Goal: Transaction & Acquisition: Purchase product/service

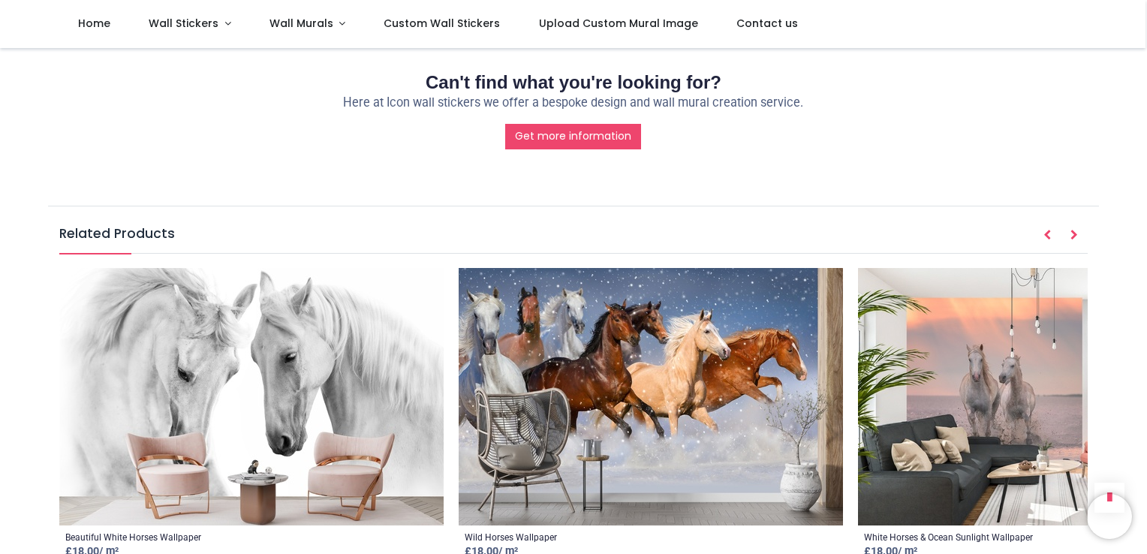
scroll to position [1918, 0]
click at [292, 21] on span "Wall Murals" at bounding box center [301, 23] width 64 height 15
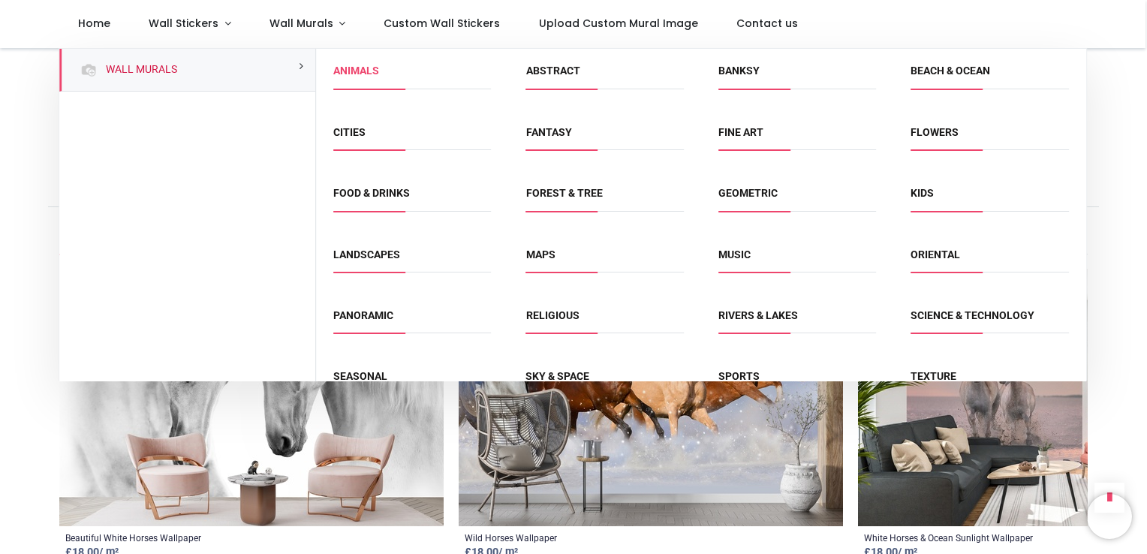
click at [354, 71] on link "Animals" at bounding box center [356, 71] width 46 height 12
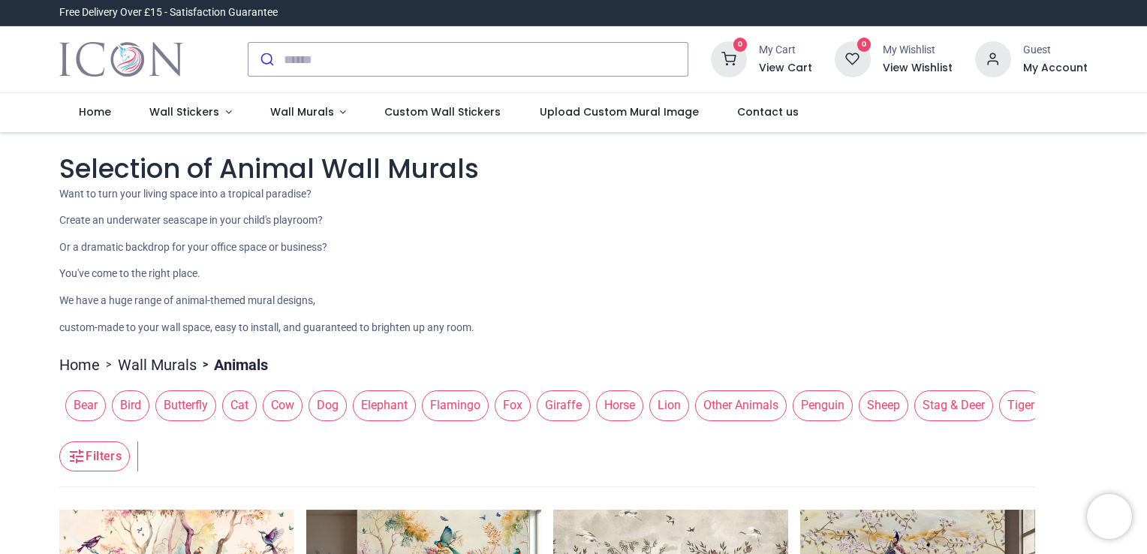
click at [606, 390] on span "Horse" at bounding box center [619, 405] width 47 height 30
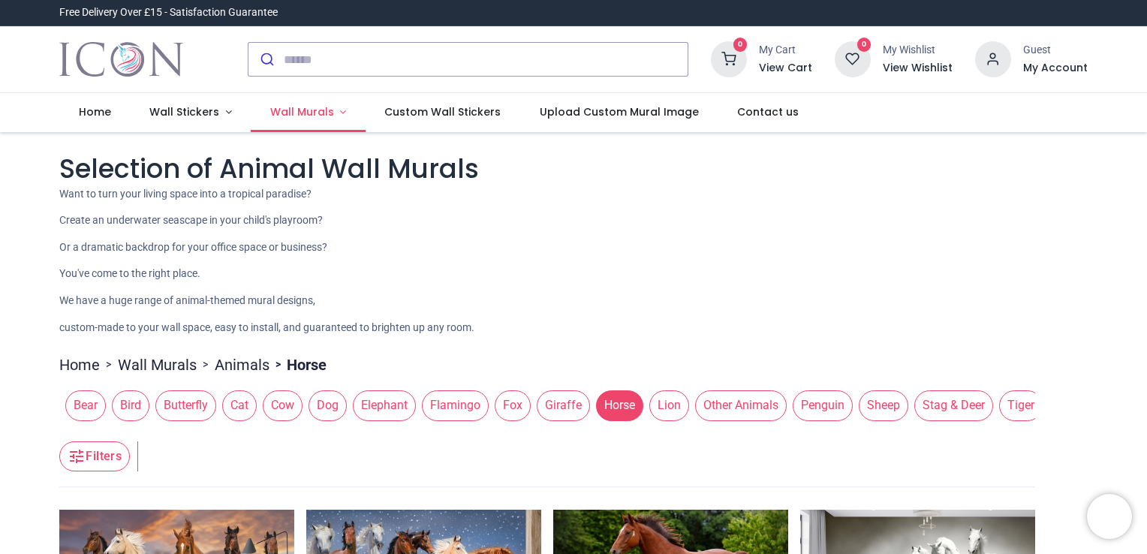
click at [299, 114] on span "Wall Murals" at bounding box center [302, 111] width 64 height 15
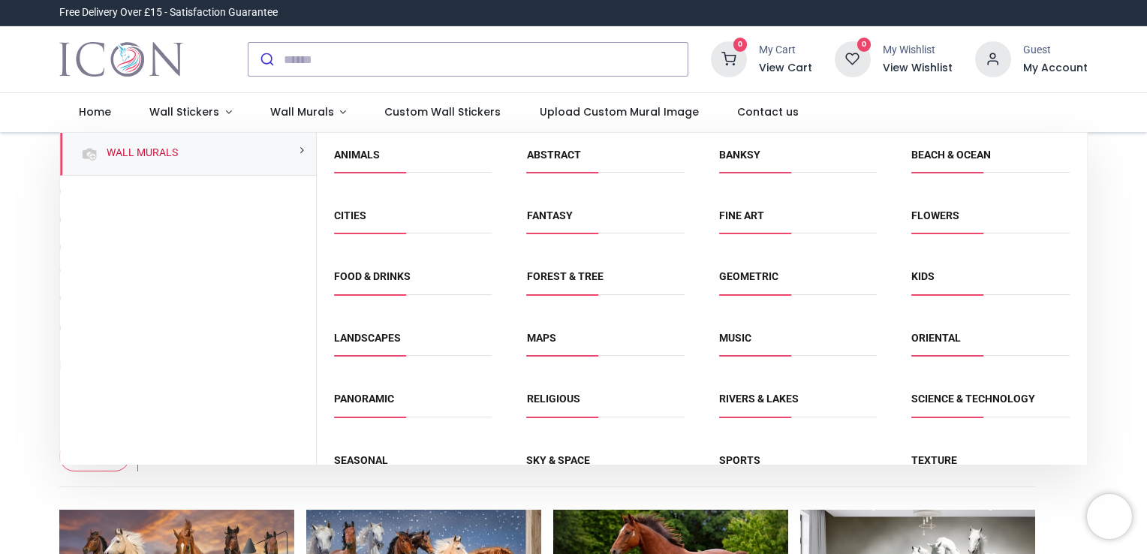
click at [544, 465] on header "Filters Filters" at bounding box center [547, 457] width 976 height 60
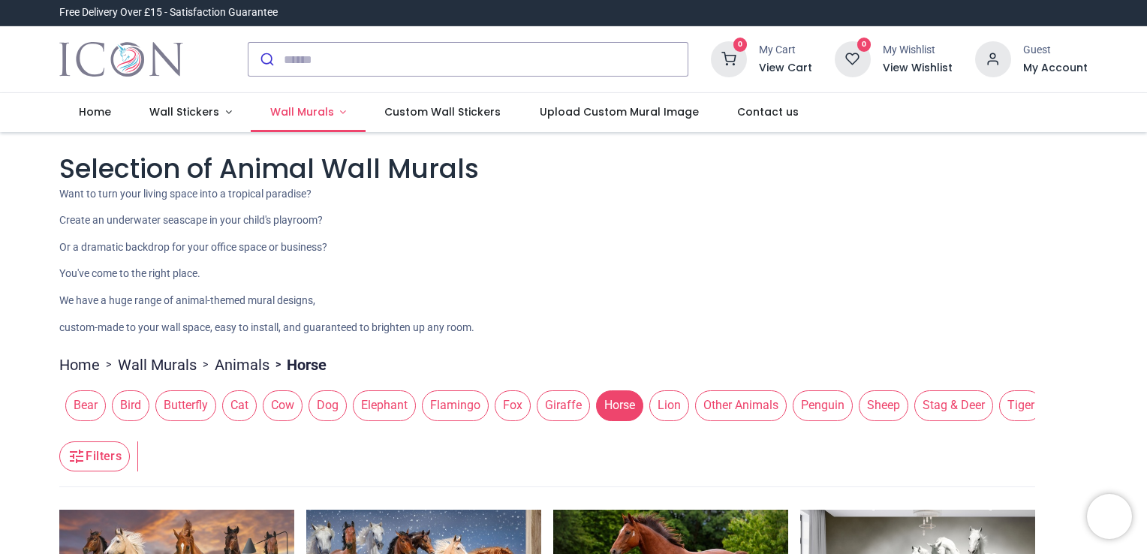
click at [285, 111] on span "Wall Murals" at bounding box center [302, 111] width 64 height 15
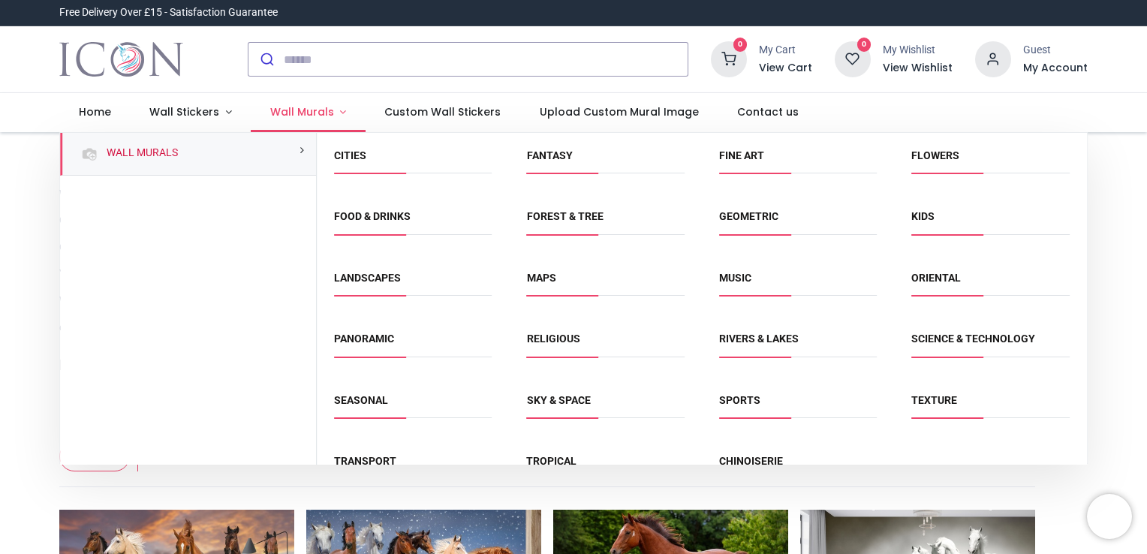
scroll to position [94, 0]
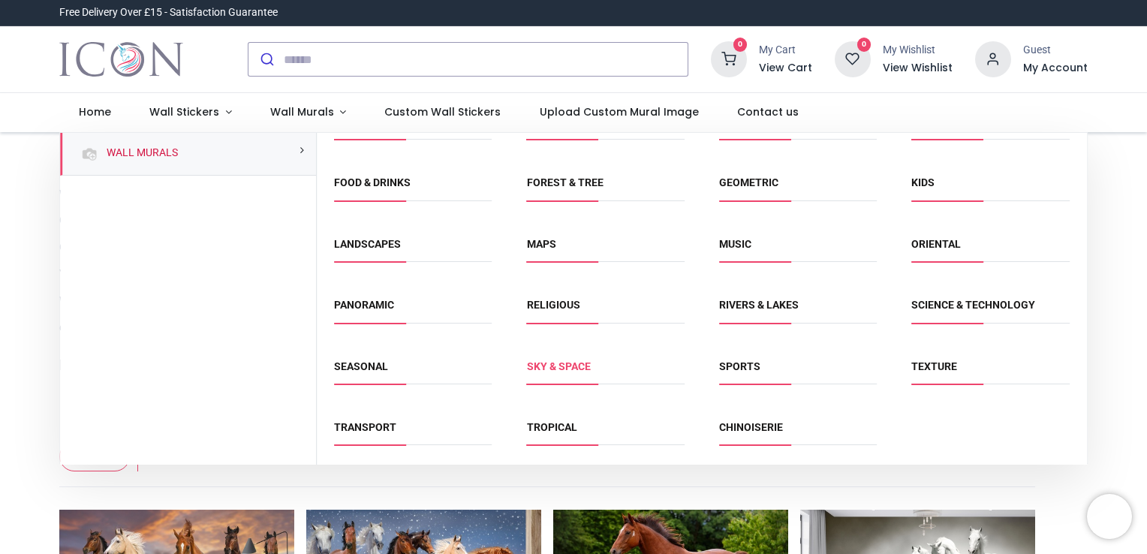
click at [537, 370] on link "Sky & Space" at bounding box center [559, 366] width 64 height 12
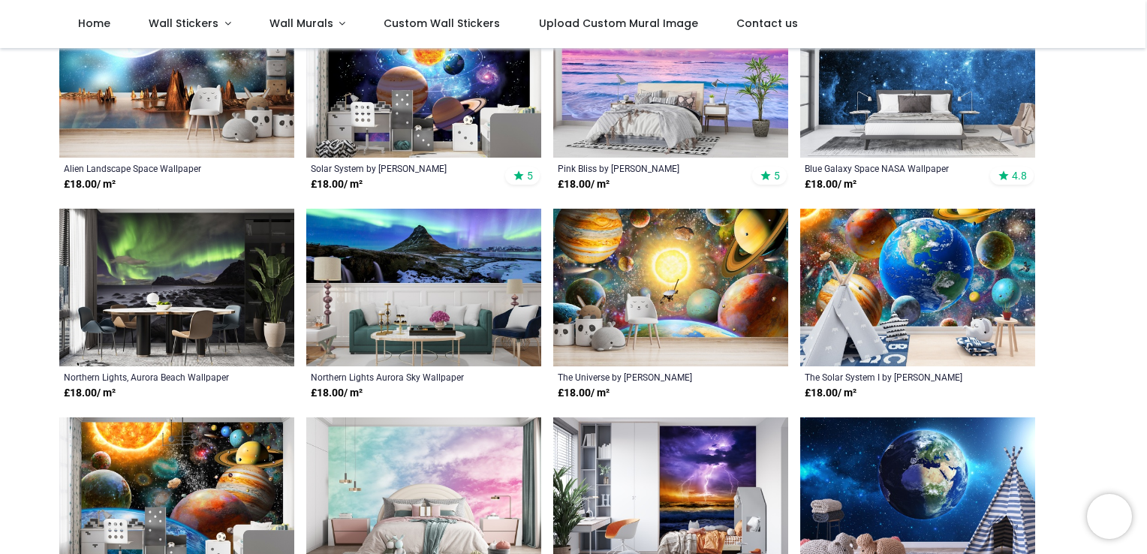
scroll to position [558, 0]
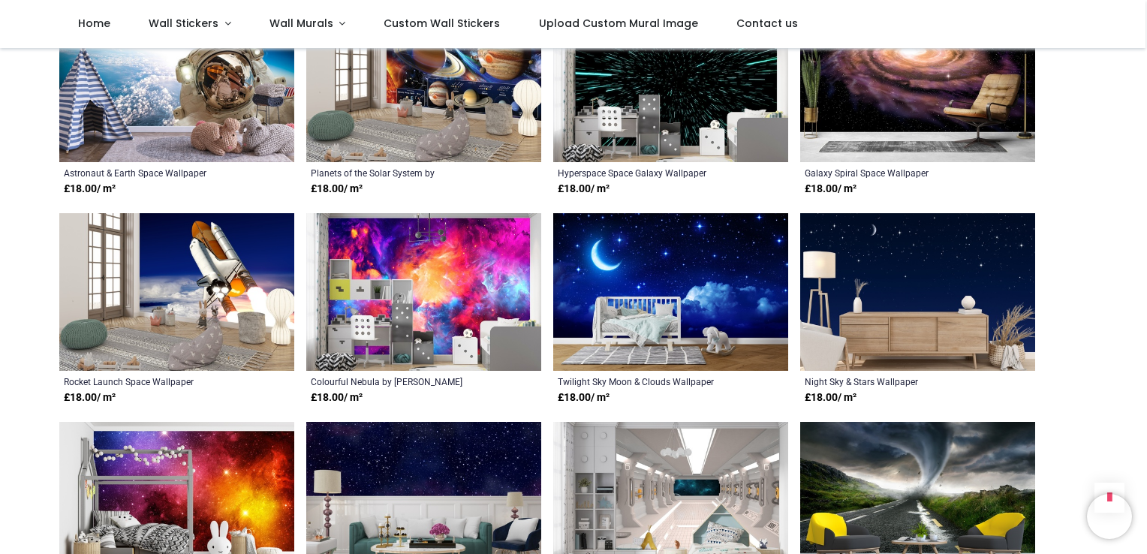
scroll to position [1171, 0]
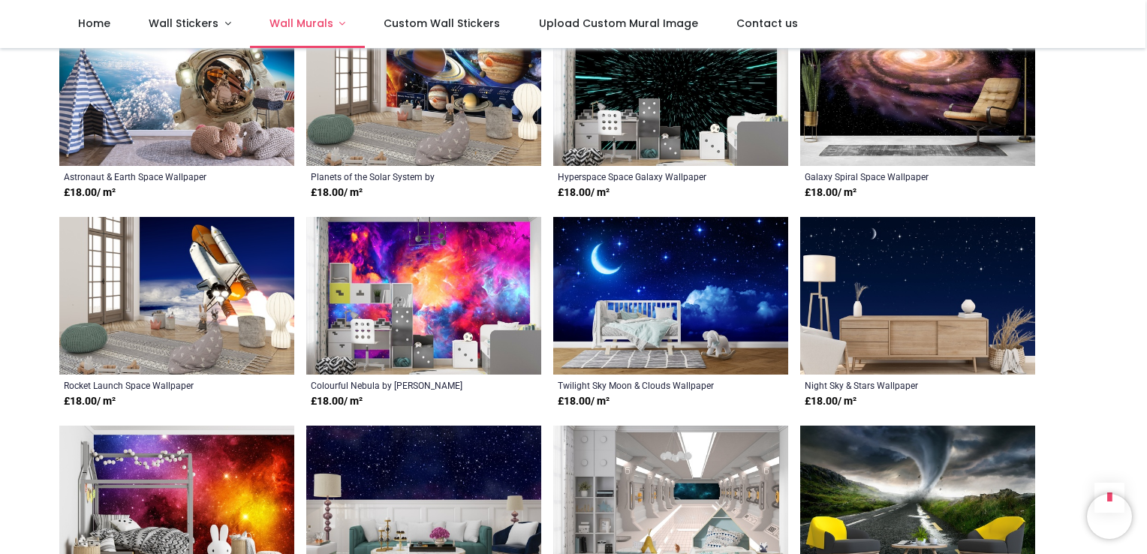
click at [297, 30] on span "Wall Murals" at bounding box center [301, 23] width 64 height 15
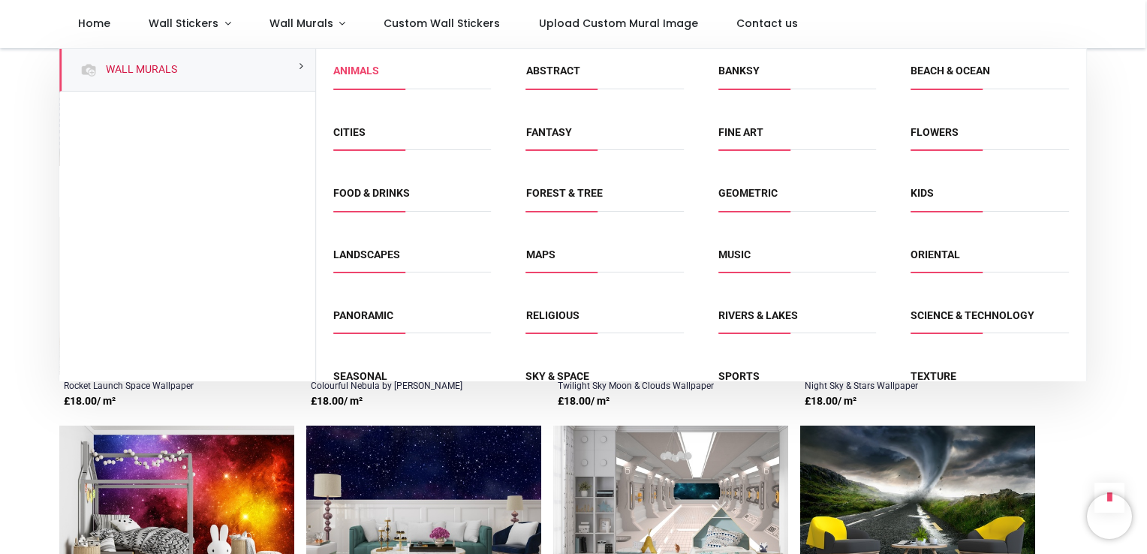
click at [344, 74] on link "Animals" at bounding box center [356, 71] width 46 height 12
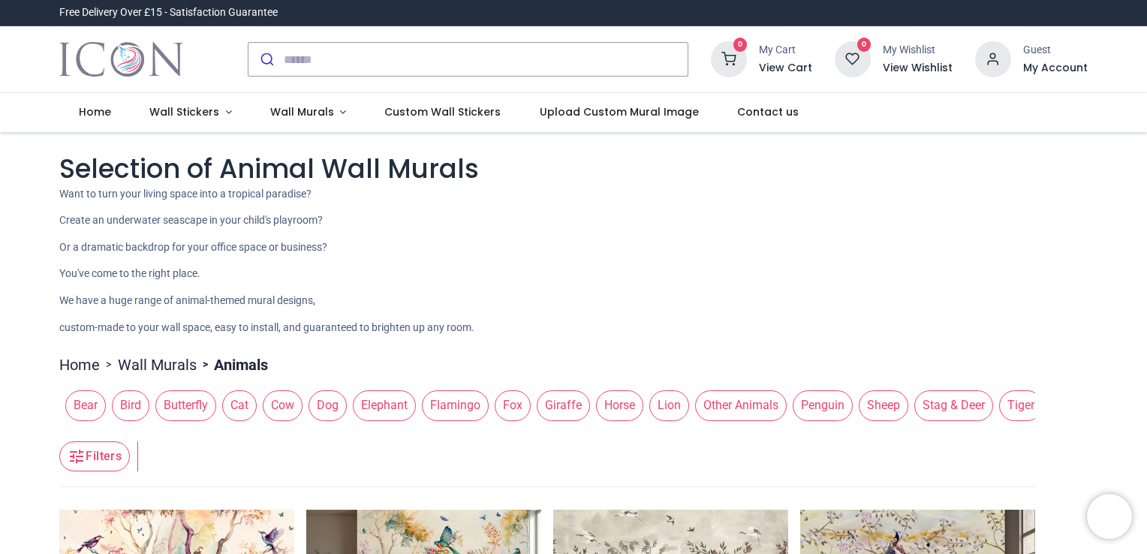
click at [606, 400] on span "Horse" at bounding box center [619, 405] width 47 height 30
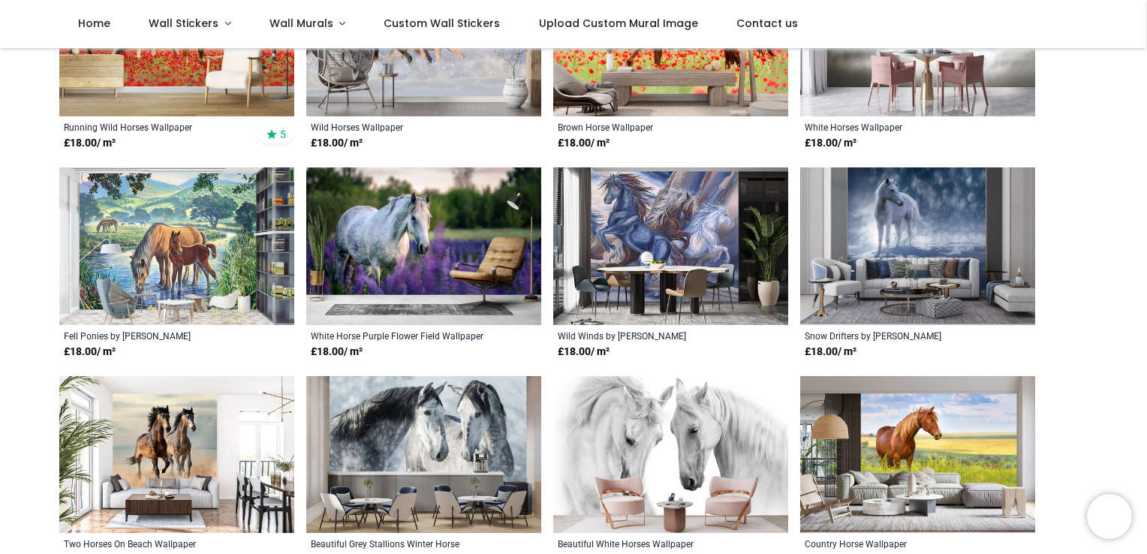
scroll to position [450, 0]
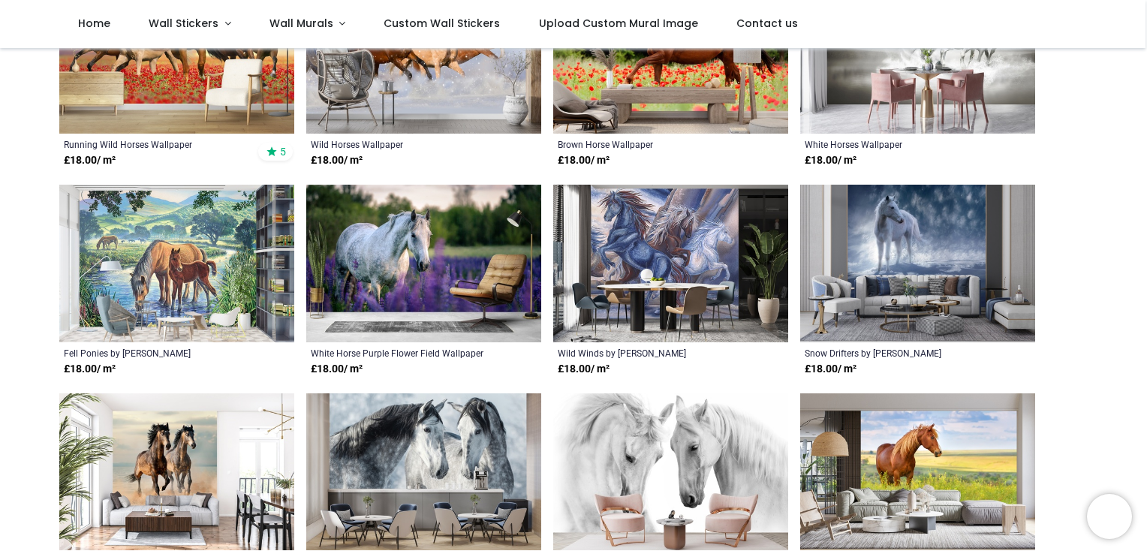
click at [353, 255] on img at bounding box center [423, 264] width 235 height 158
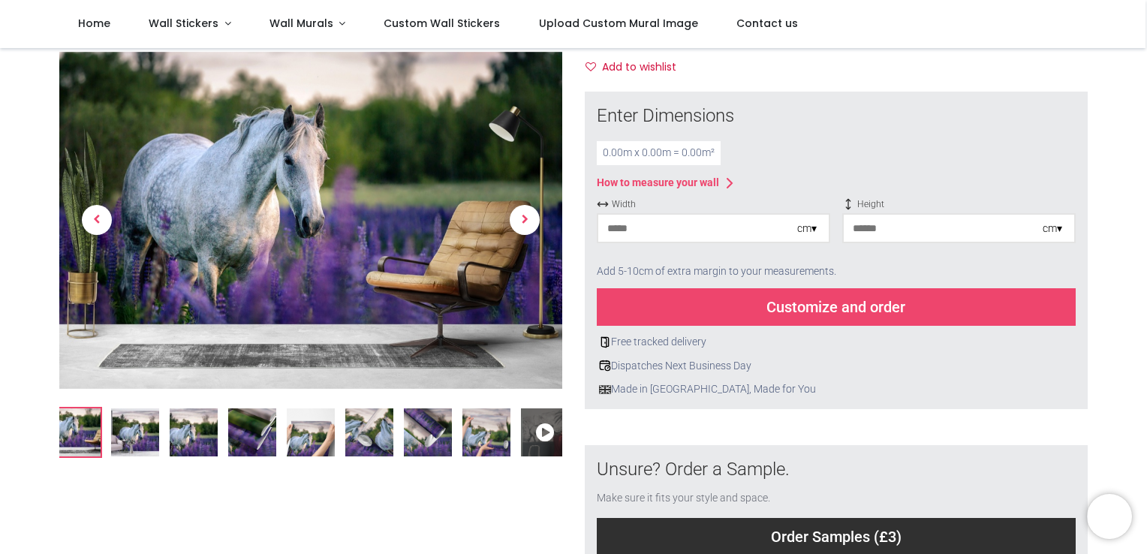
scroll to position [162, 0]
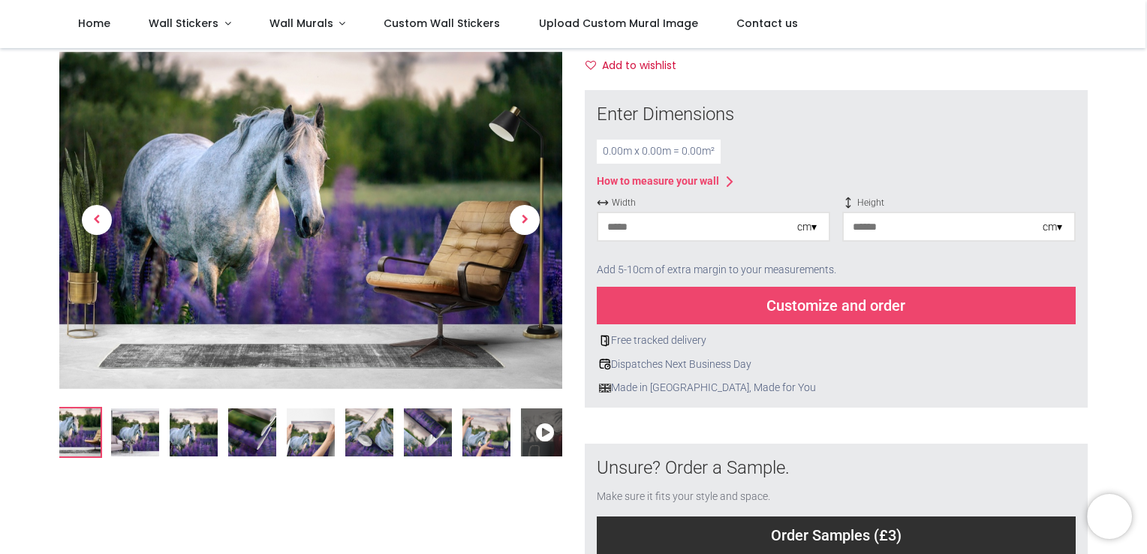
click at [137, 430] on img at bounding box center [135, 432] width 48 height 48
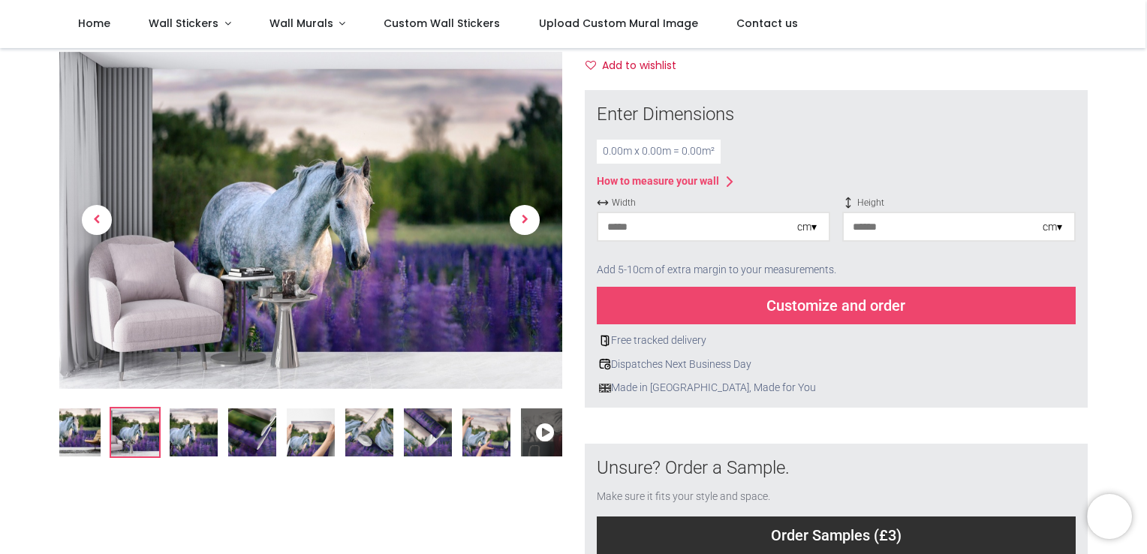
click at [188, 444] on img at bounding box center [194, 432] width 48 height 48
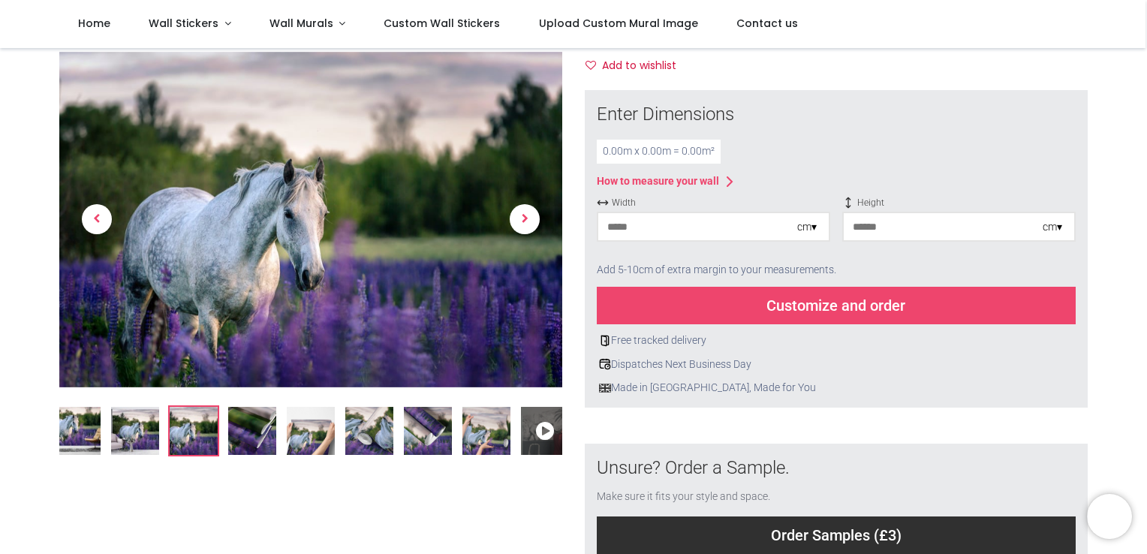
click at [242, 433] on img at bounding box center [252, 431] width 48 height 48
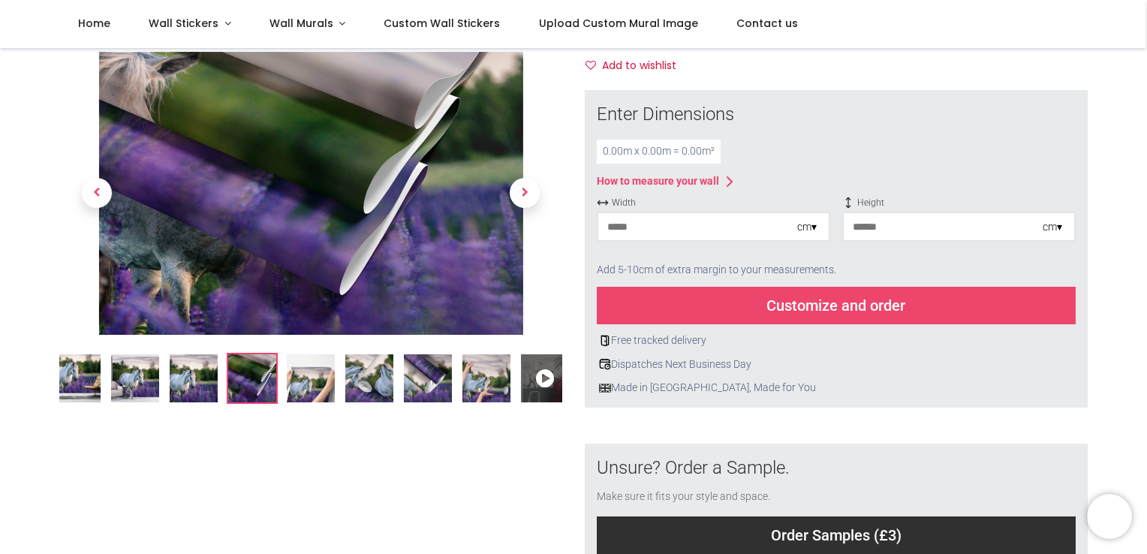
click at [304, 391] on img at bounding box center [311, 378] width 48 height 48
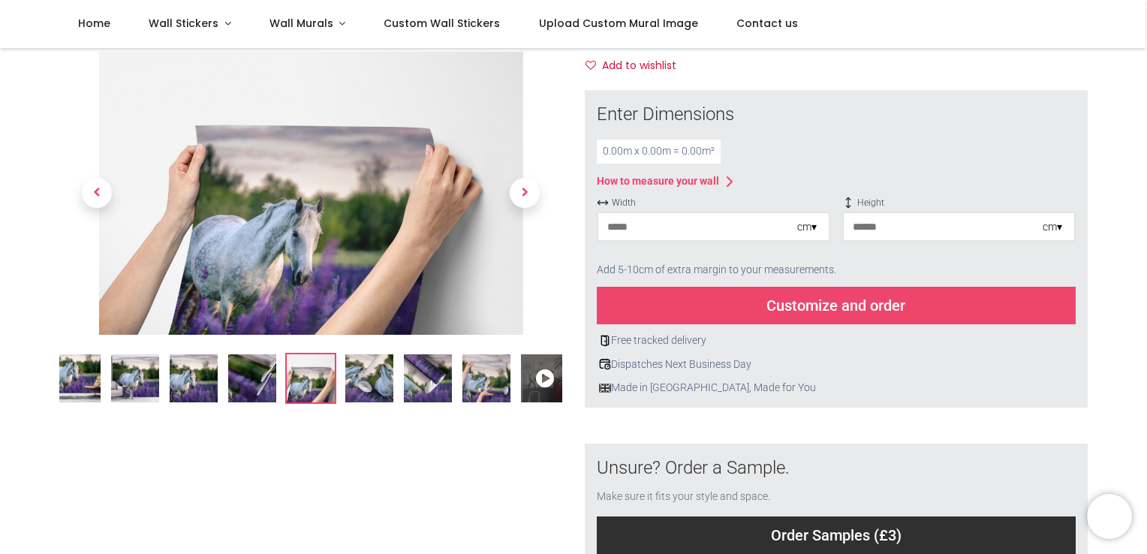
click at [351, 389] on img at bounding box center [369, 378] width 48 height 48
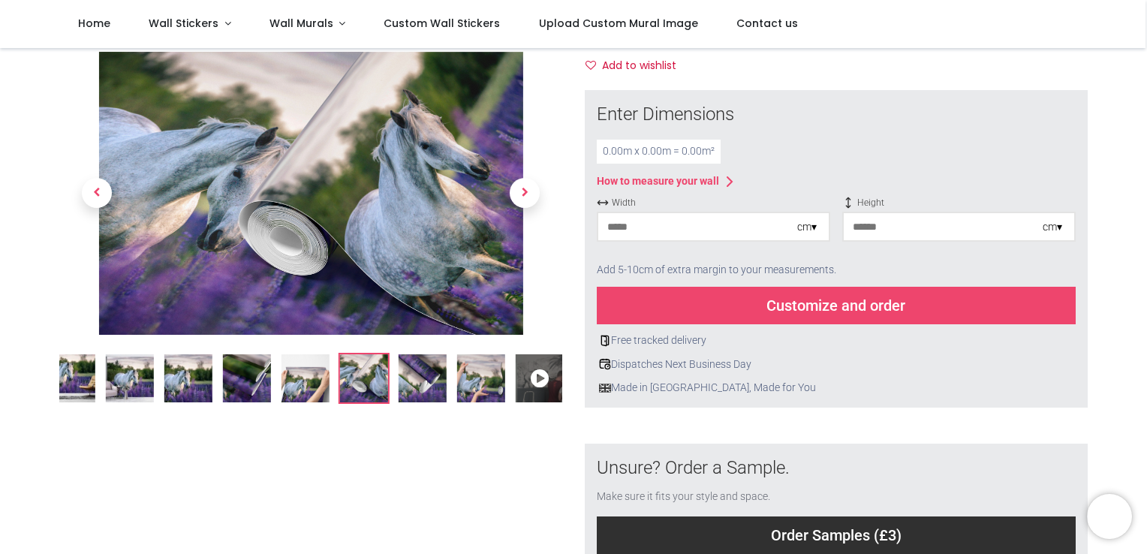
click at [403, 382] on img at bounding box center [423, 378] width 48 height 48
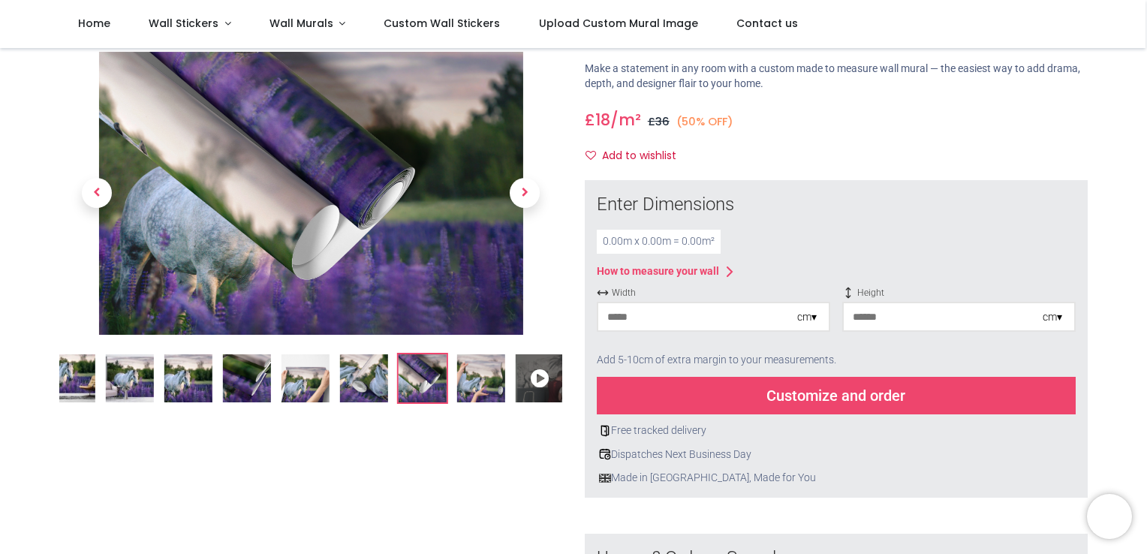
scroll to position [0, 0]
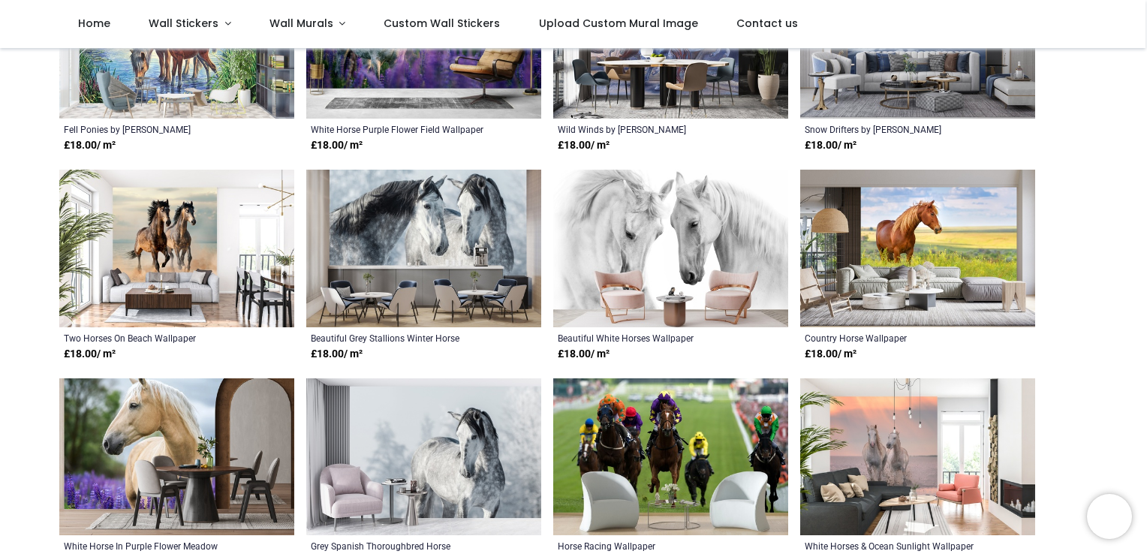
scroll to position [582, 0]
